Goal: Find specific page/section: Find specific page/section

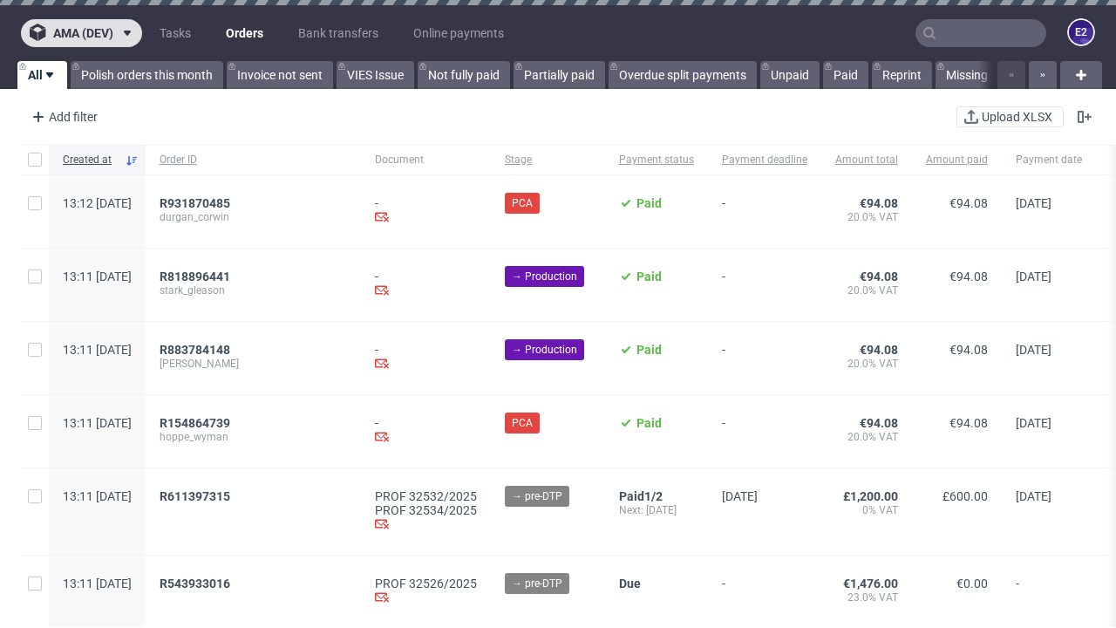
click at [81, 33] on span "ama (dev)" at bounding box center [83, 33] width 60 height 12
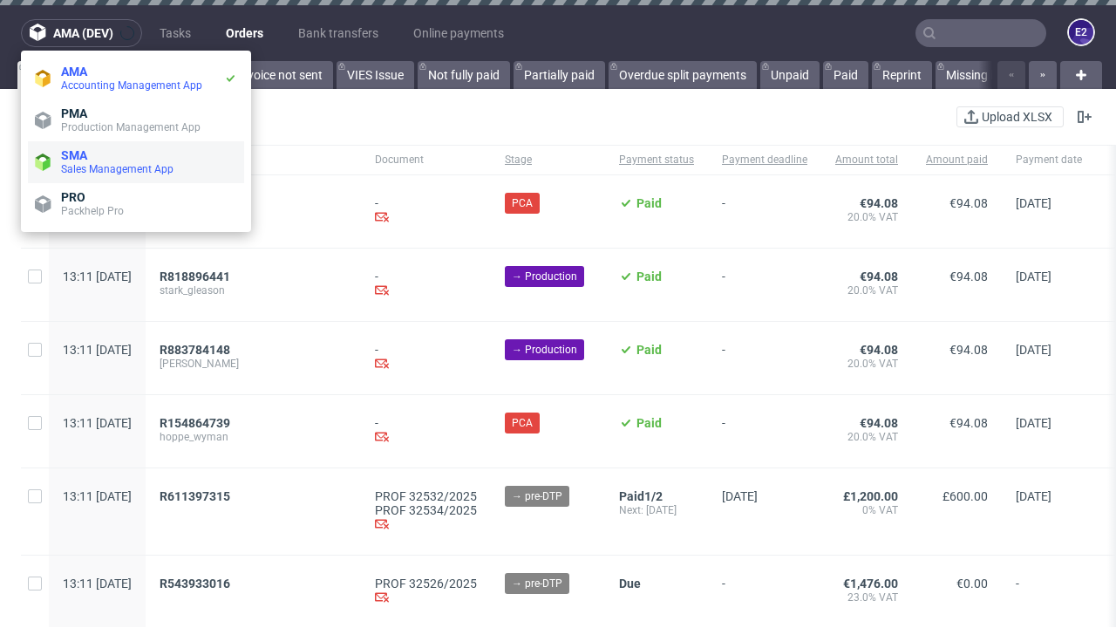
click at [136, 162] on span "Sales Management App" at bounding box center [149, 169] width 176 height 14
